Goal: Obtain resource: Download file/media

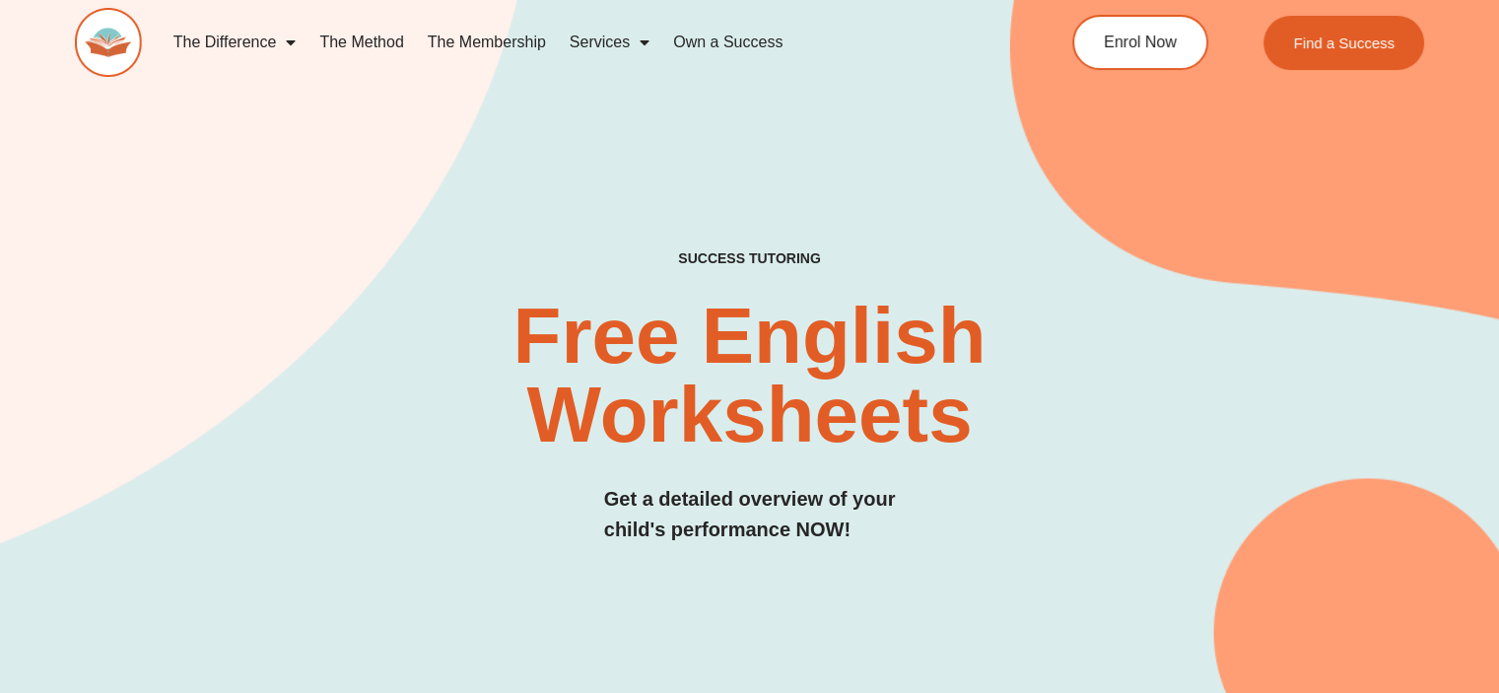
click at [757, 141] on div "SUCCESS TUTORING​ Free English Worksheets​ Get a detailed overview of your chil…" at bounding box center [749, 356] width 1349 height 860
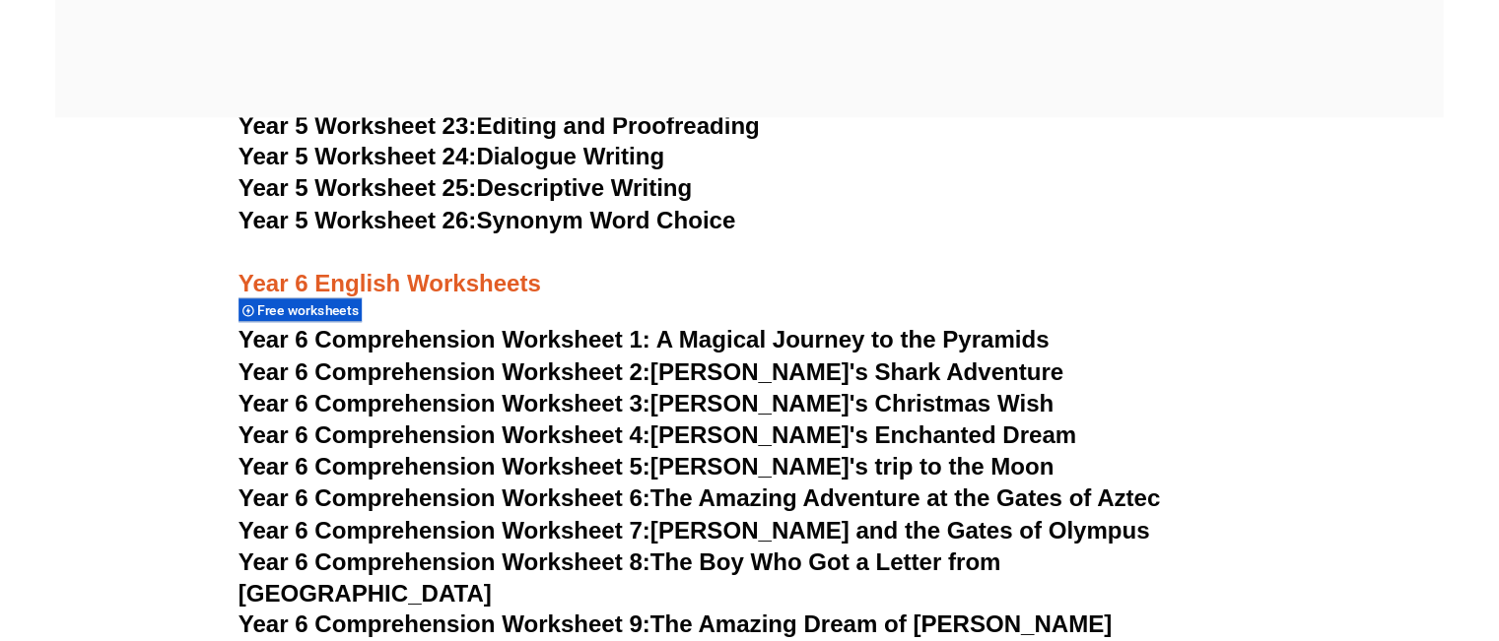
scroll to position [10689, 0]
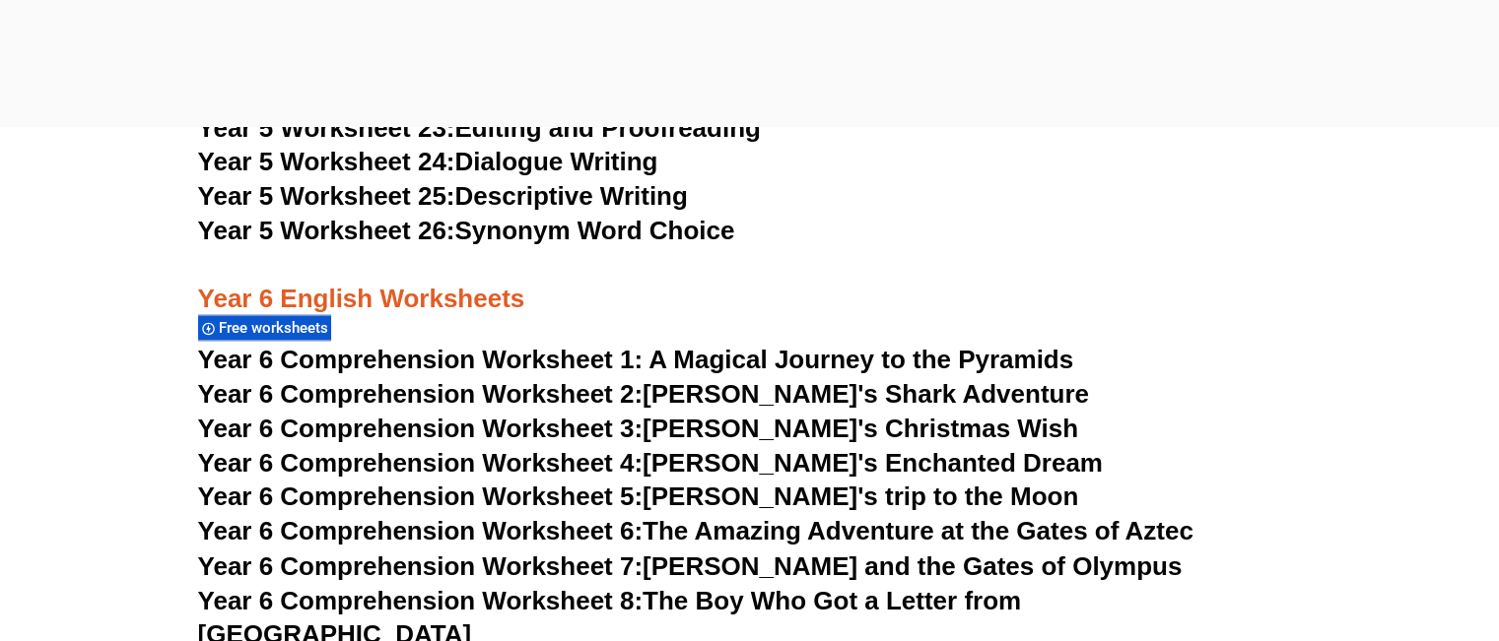
click at [765, 287] on h3 "Year 6 English Worksheets" at bounding box center [750, 282] width 1104 height 67
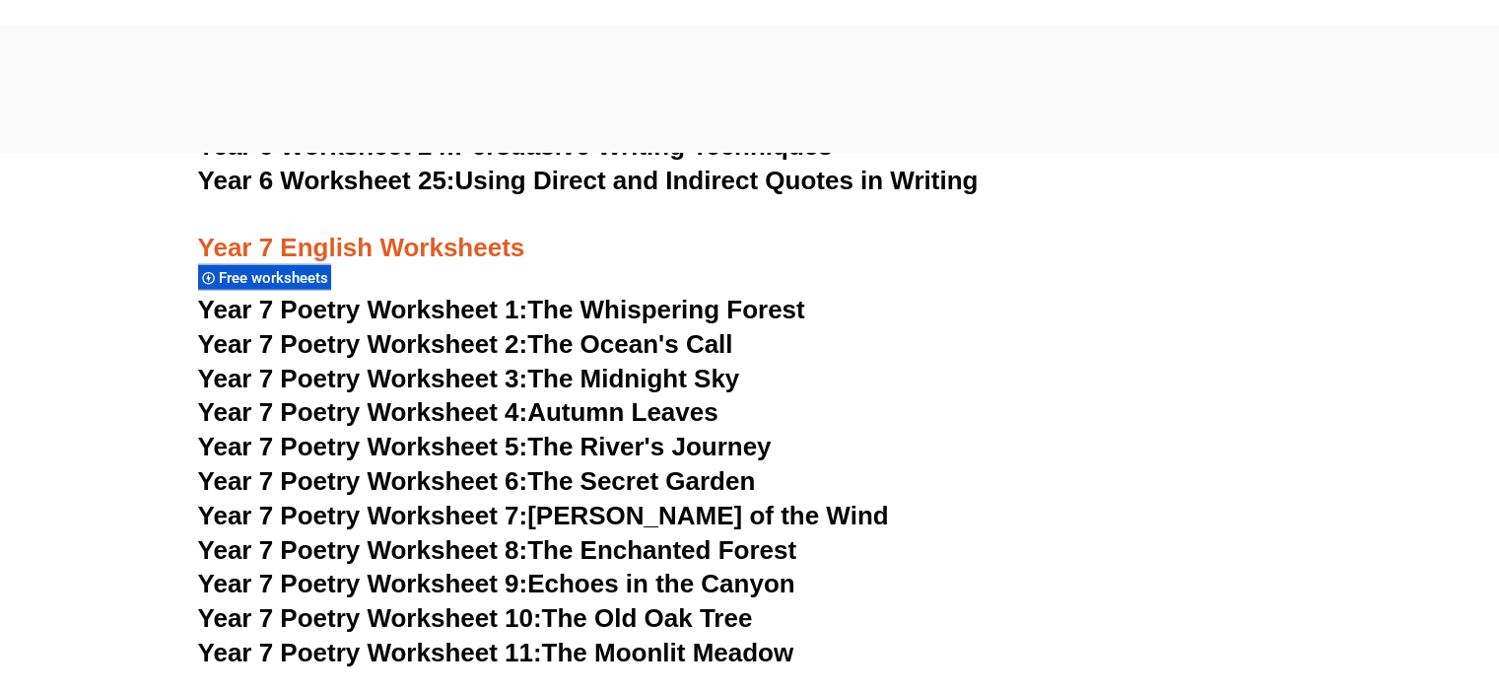
scroll to position [12463, 0]
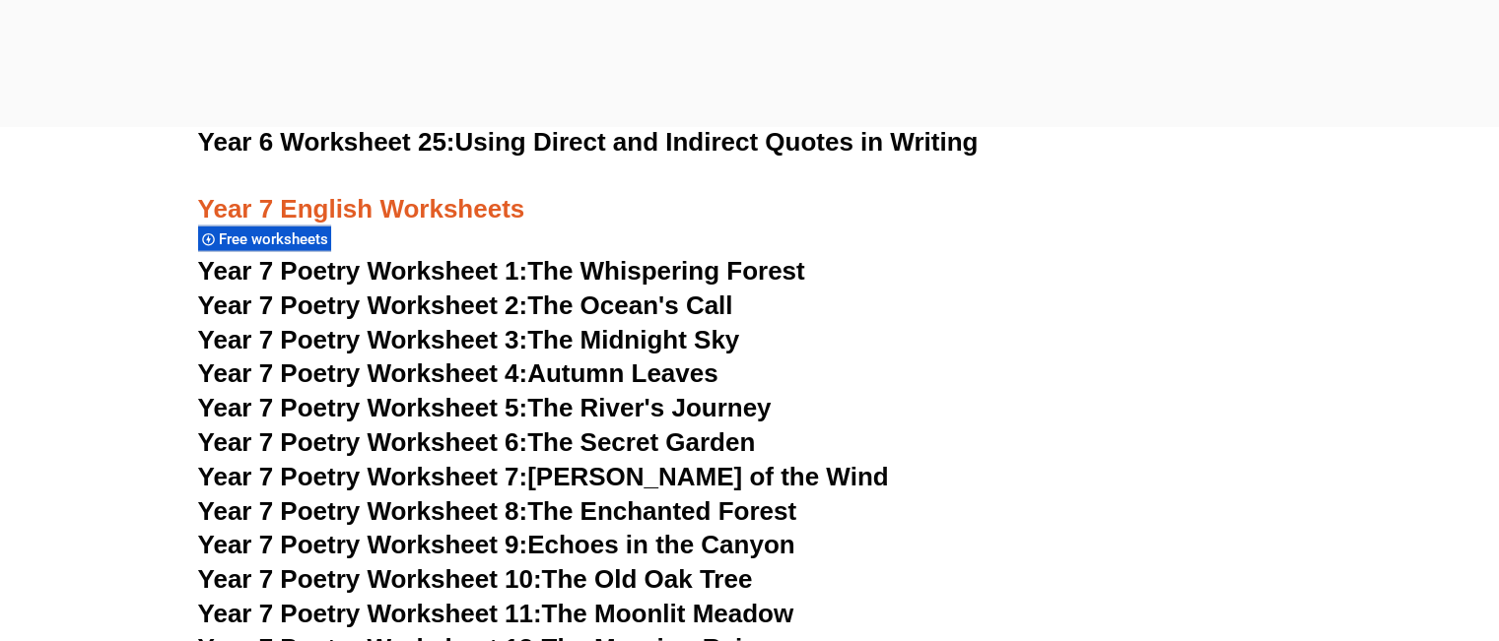
click at [713, 325] on link "Year 7 Poetry Worksheet 3: The Midnight Sky" at bounding box center [469, 340] width 542 height 30
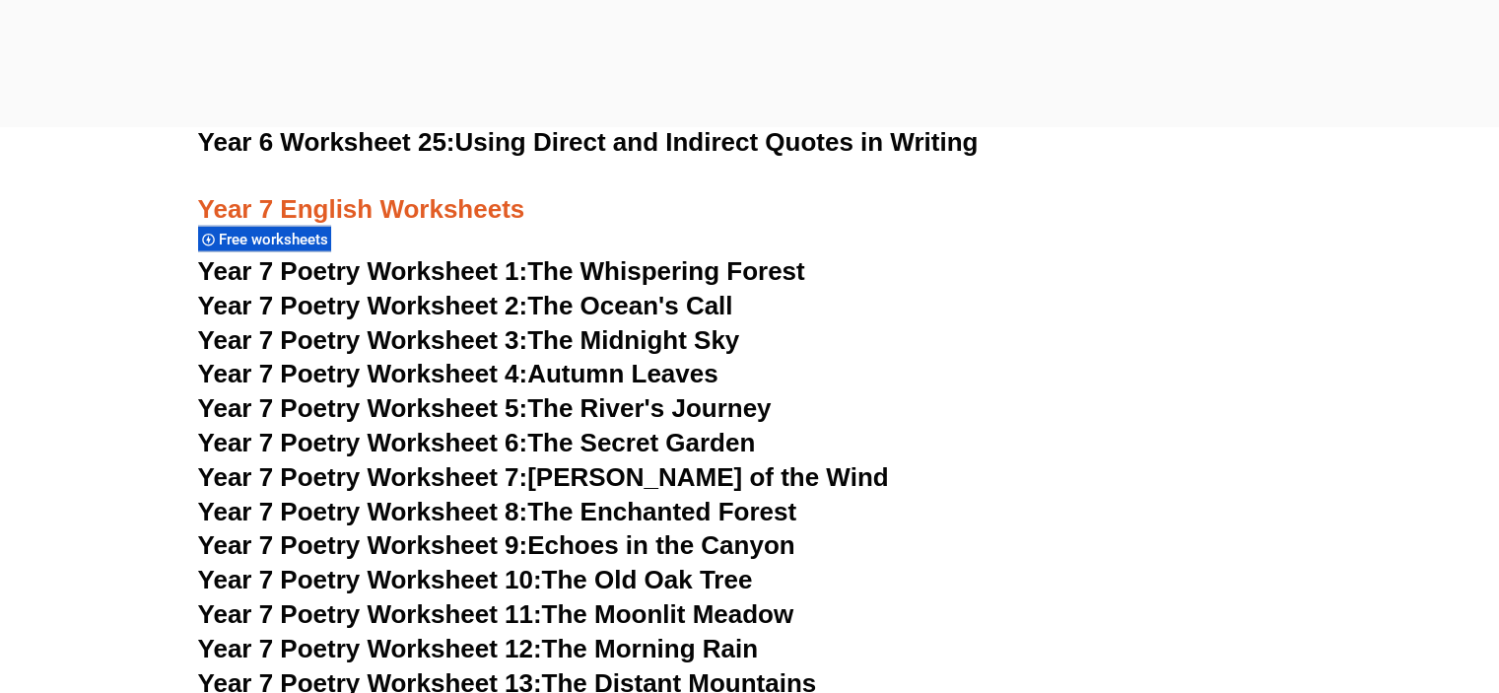
click at [901, 290] on h3 "Year 7 Poetry Worksheet 2: The Ocean's Call" at bounding box center [750, 306] width 1104 height 33
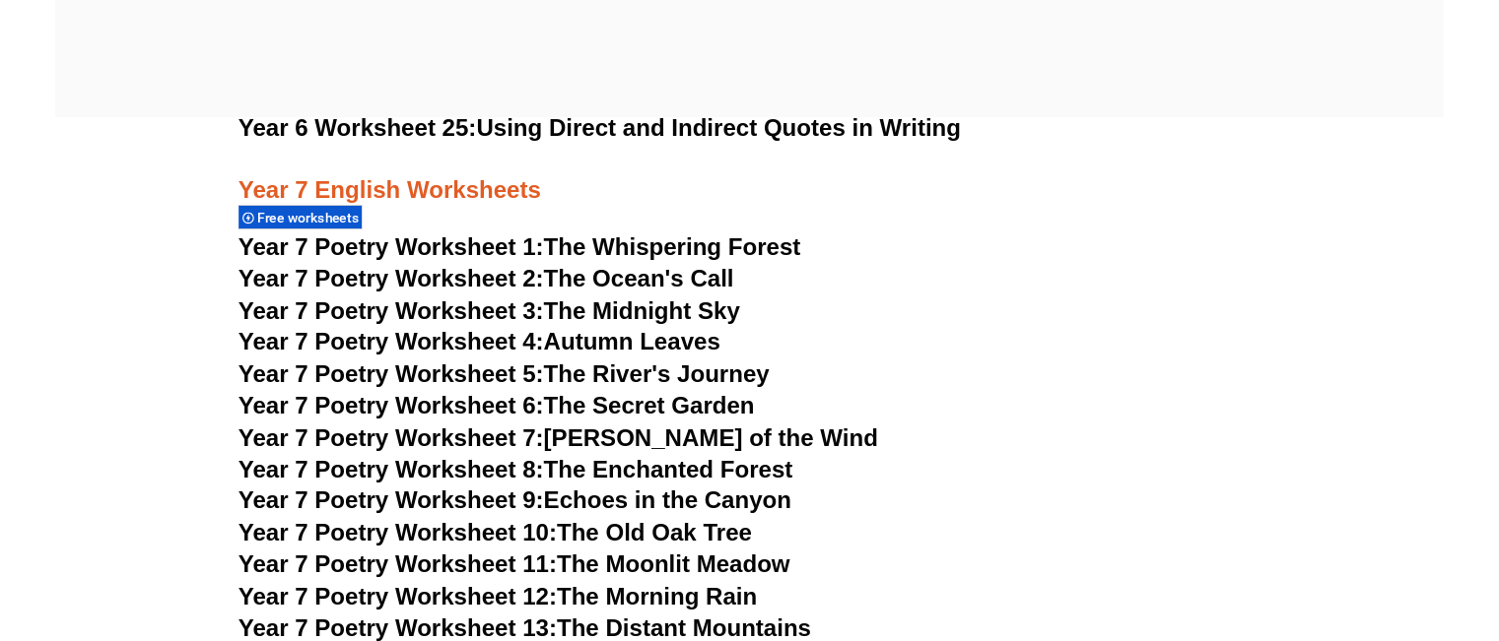
scroll to position [12502, 0]
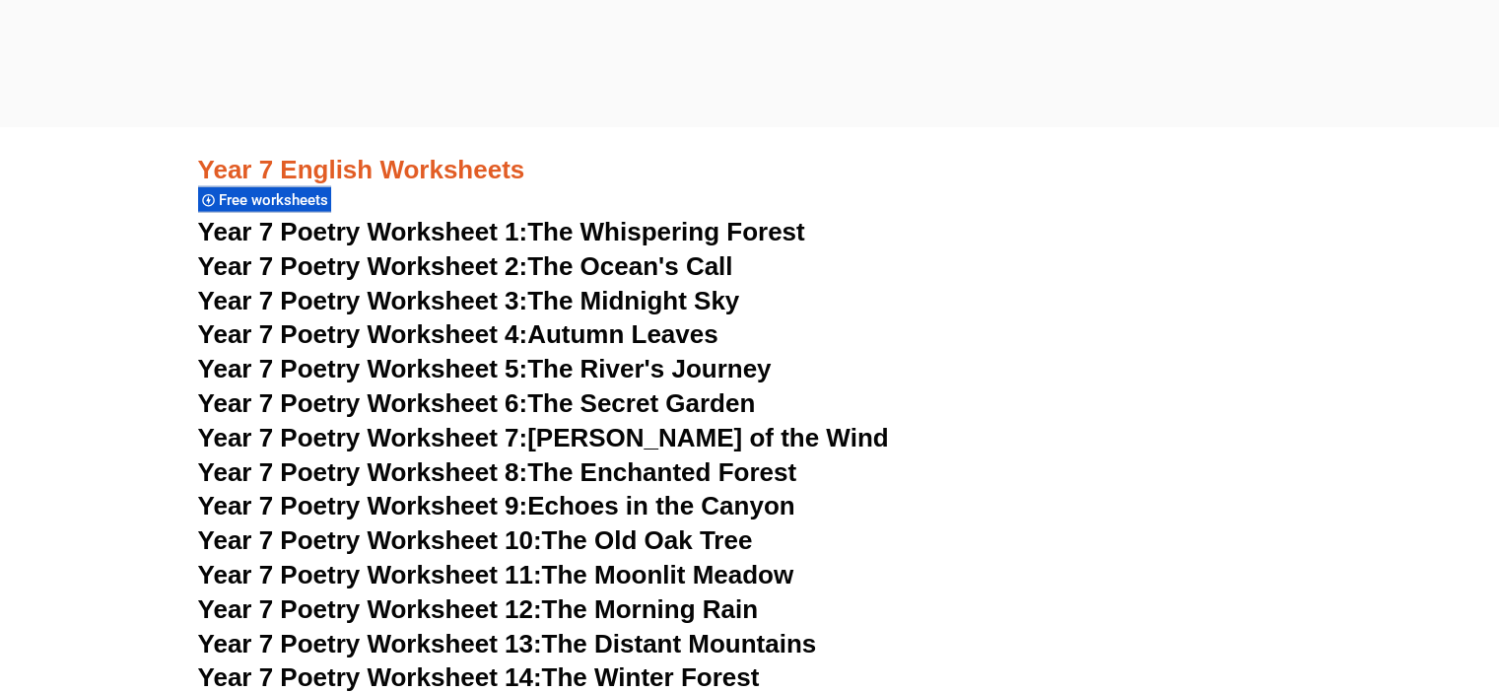
click at [777, 217] on link "Year 7 Poetry Worksheet 1: The Whispering Forest" at bounding box center [501, 232] width 607 height 30
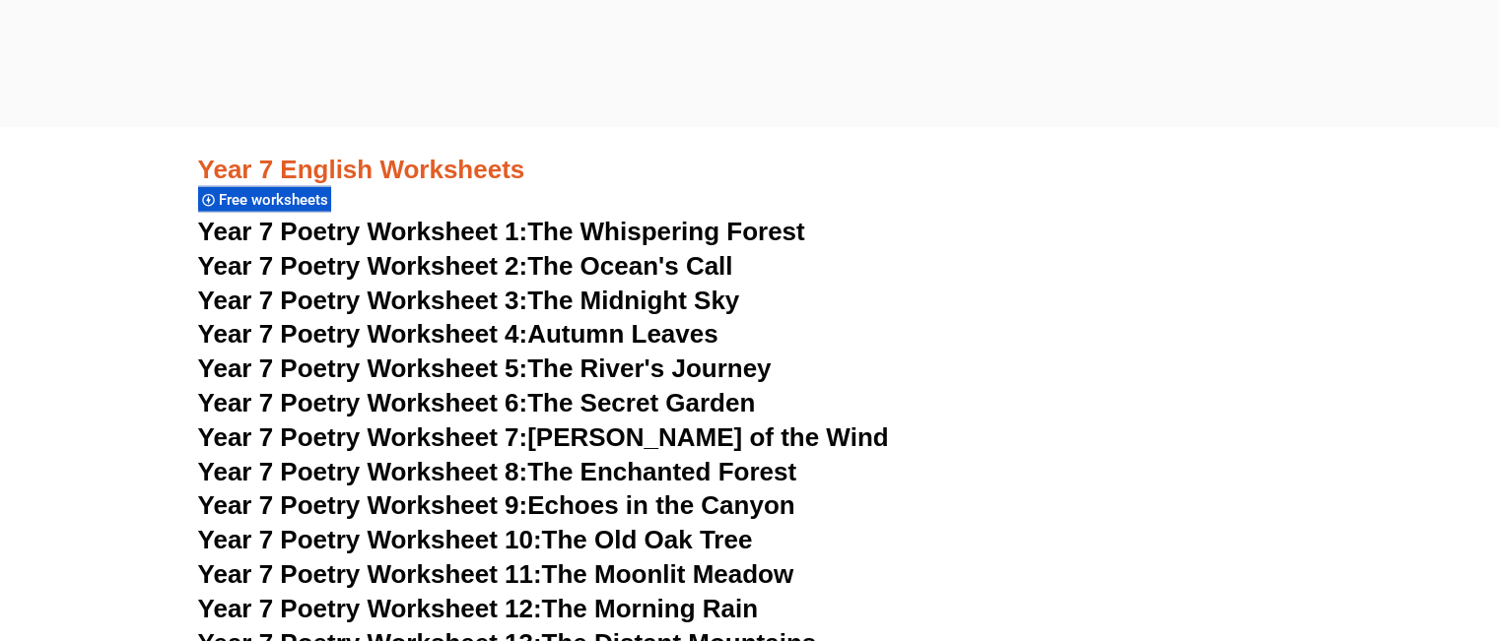
click at [658, 217] on link "Year 7 Poetry Worksheet 1: The Whispering Forest" at bounding box center [501, 232] width 607 height 30
click at [552, 286] on link "Year 7 Poetry Worksheet 3: The Midnight Sky" at bounding box center [469, 301] width 542 height 30
click at [852, 285] on h3 "Year 7 Poetry Worksheet 3: The Midnight Sky" at bounding box center [750, 301] width 1104 height 33
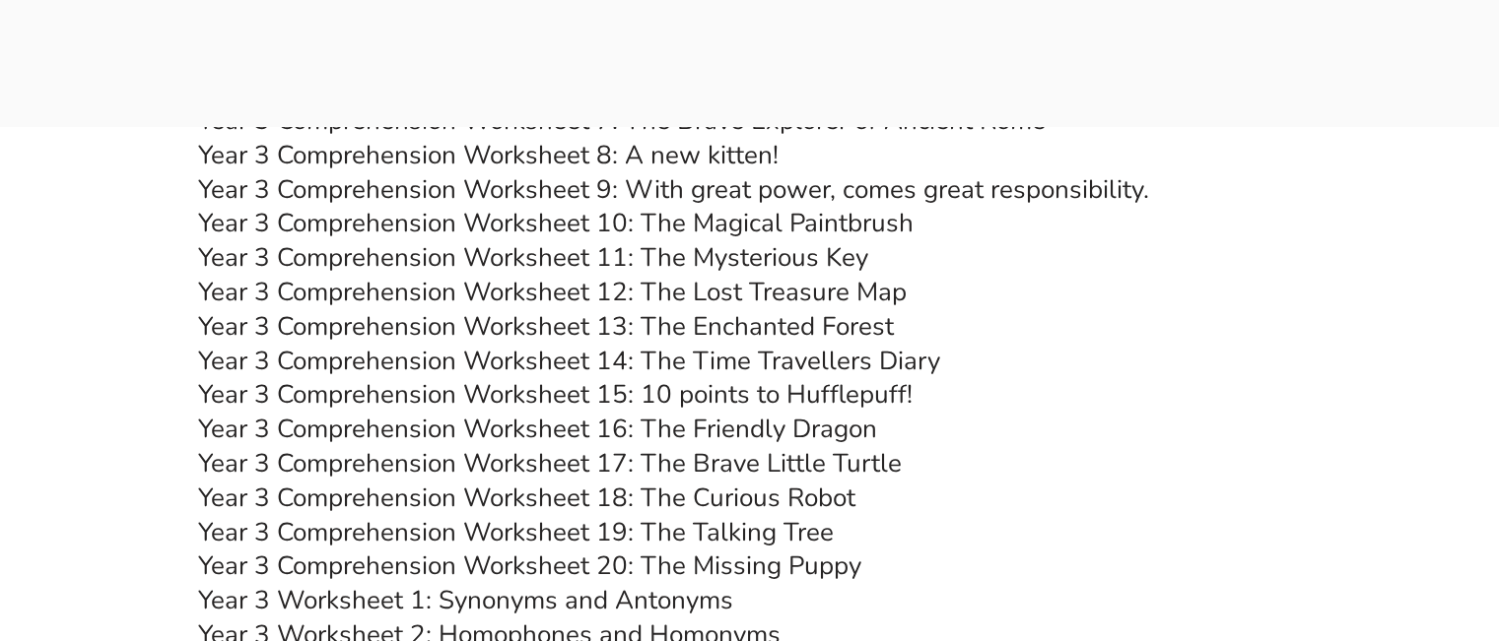
scroll to position [6748, 0]
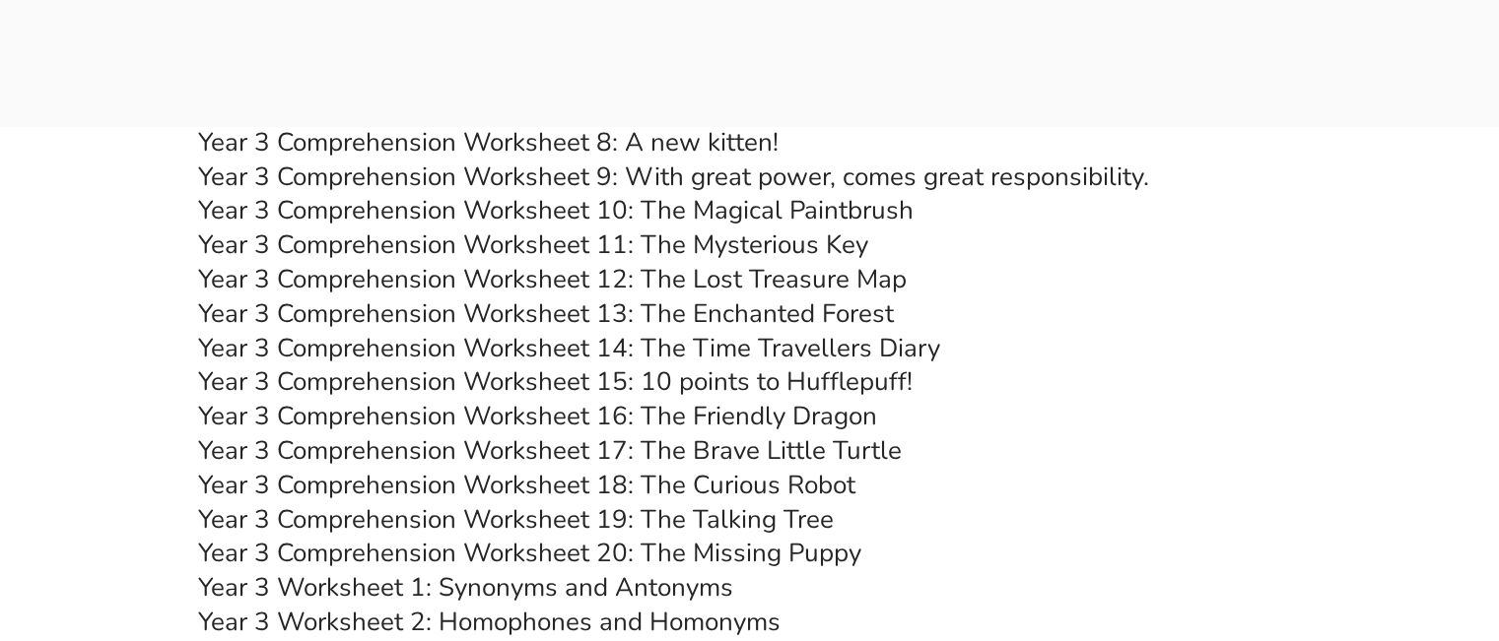
click at [1082, 392] on h3 "Year 3 Comprehension Worksheet 15: 10 points to Hufflepuff!" at bounding box center [750, 382] width 1104 height 33
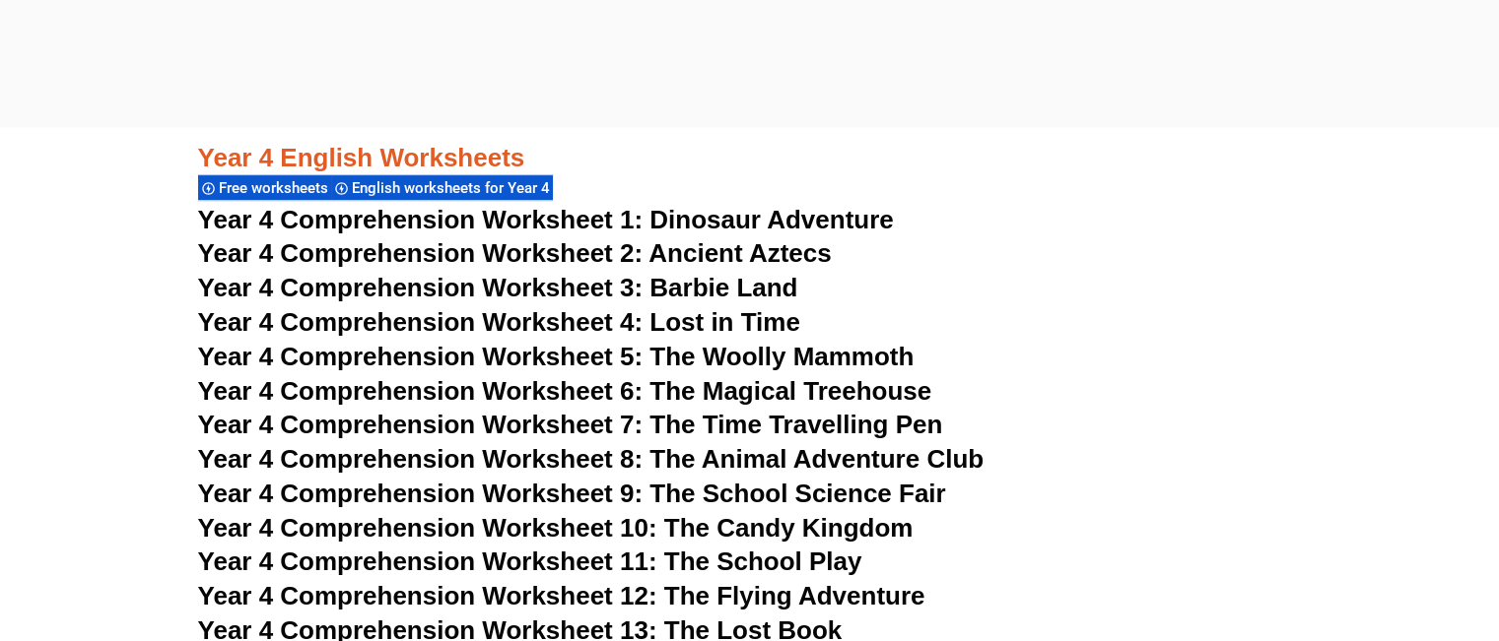
scroll to position [8088, 0]
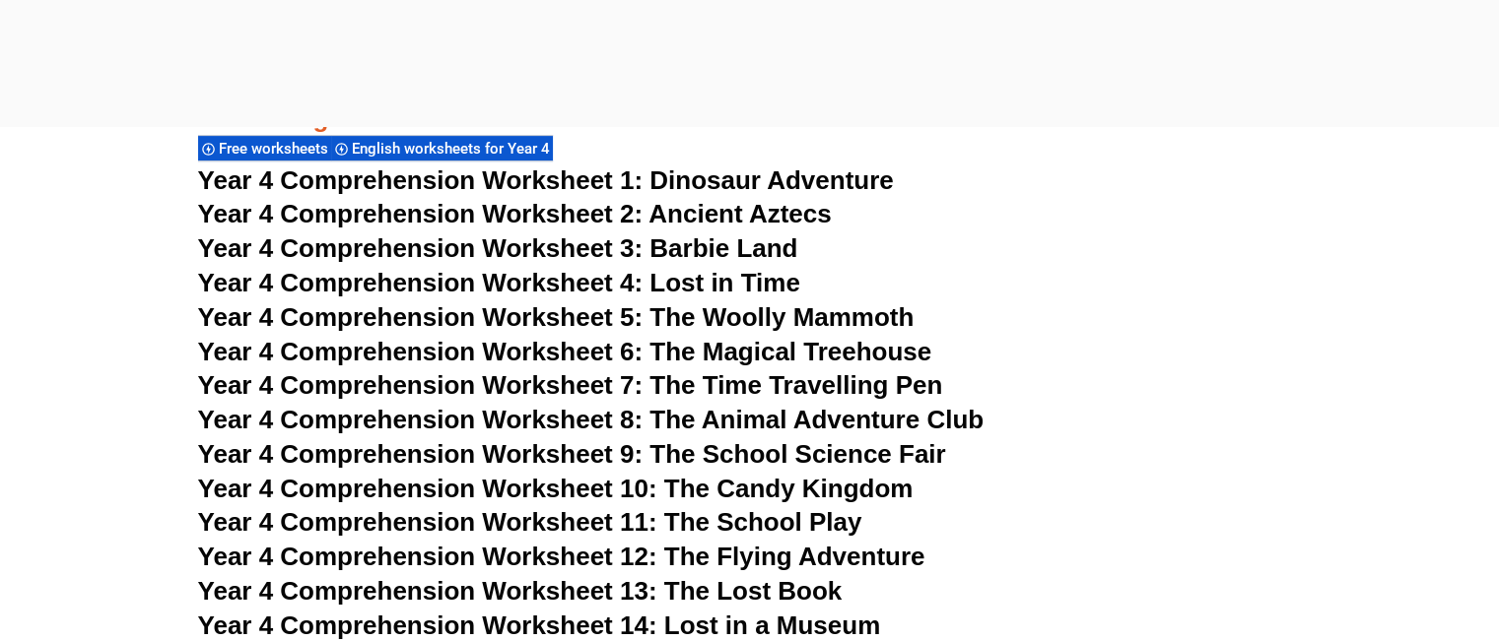
click at [733, 277] on span "Year 4 Comprehension Worksheet 4: Lost in Time" at bounding box center [499, 283] width 602 height 30
